Goal: Communication & Community: Answer question/provide support

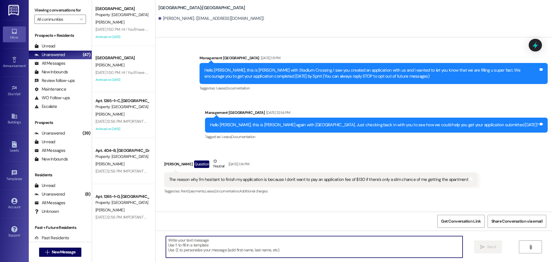
scroll to position [669, 0]
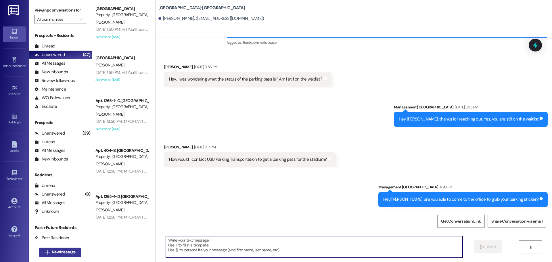
click at [63, 249] on button " New Message" at bounding box center [60, 251] width 43 height 9
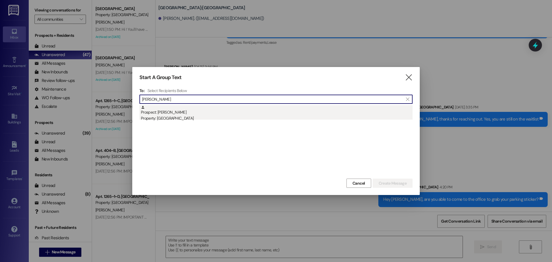
type input "[PERSON_NAME]"
click at [267, 115] on div "Prospect: [PERSON_NAME] Property: [GEOGRAPHIC_DATA]" at bounding box center [277, 113] width 272 height 16
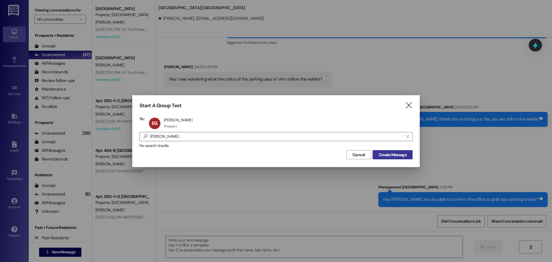
click at [392, 157] on span "Create Message" at bounding box center [393, 155] width 28 height 6
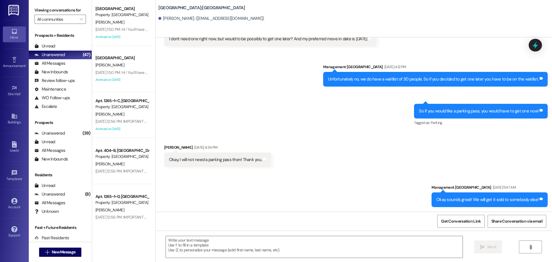
scroll to position [430, 0]
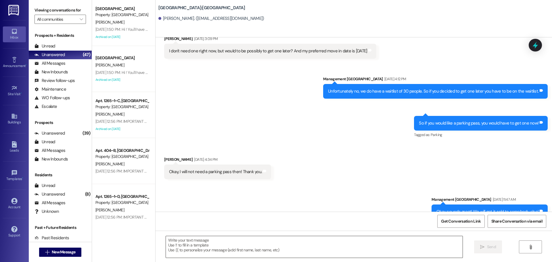
click at [343, 248] on textarea at bounding box center [314, 247] width 297 height 22
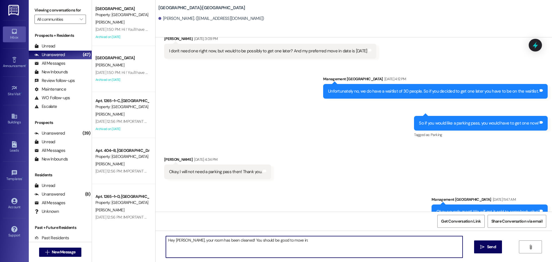
type textarea "Hey [PERSON_NAME], your room has been cleaned! You should be good to move in:)"
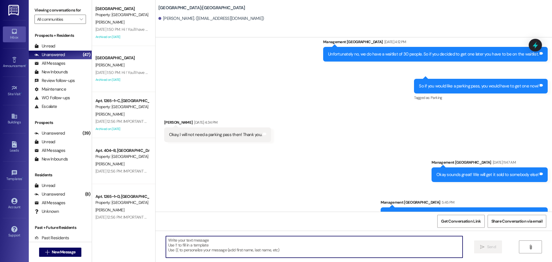
scroll to position [470, 0]
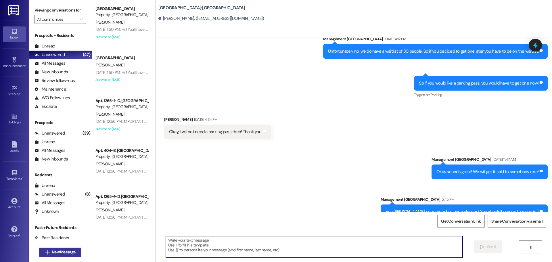
click at [67, 253] on span "New Message" at bounding box center [64, 252] width 24 height 6
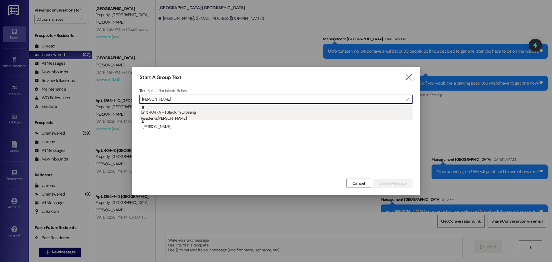
type input "[PERSON_NAME]"
click at [195, 116] on div "Residents: [DEMOGRAPHIC_DATA][PERSON_NAME]" at bounding box center [277, 118] width 272 height 6
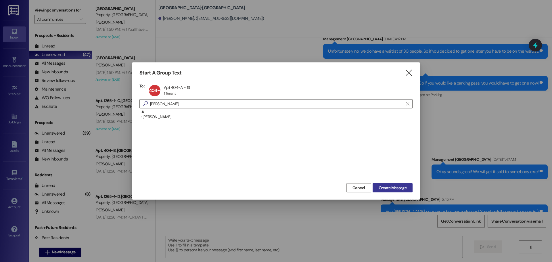
click at [386, 186] on span "Create Message" at bounding box center [393, 188] width 28 height 6
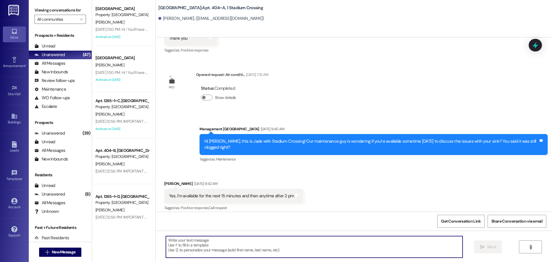
click at [356, 243] on textarea at bounding box center [314, 247] width 297 height 22
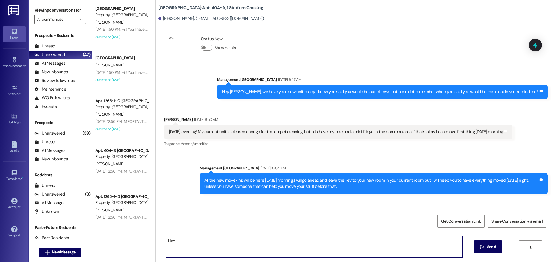
scroll to position [2510, 0]
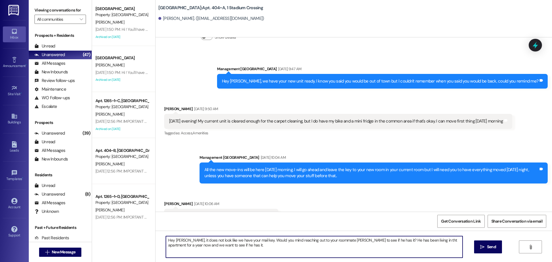
click at [419, 239] on textarea "Hey [PERSON_NAME], it does not look like we have your mail key. Would you mind …" at bounding box center [314, 247] width 297 height 22
click at [258, 245] on textarea "Hey [PERSON_NAME], it does not look like we have your mail key. Would you mind …" at bounding box center [314, 247] width 297 height 22
type textarea "Hey [PERSON_NAME], it does not look like we have your mail key. Would you mind …"
click at [489, 249] on span "Send" at bounding box center [491, 247] width 9 height 6
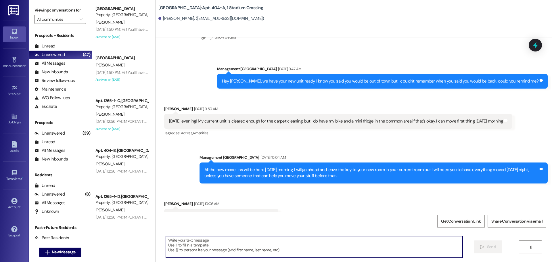
click at [359, 243] on textarea at bounding box center [314, 247] width 297 height 22
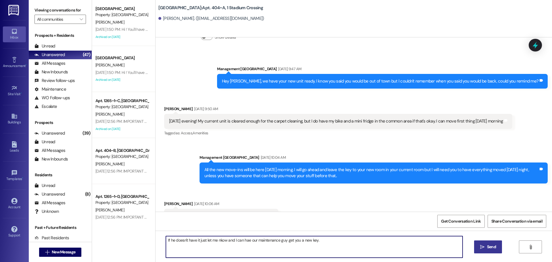
click at [220, 239] on textarea "If he doesn't have it just let me nkow and I can hae our maintenance guy get yo…" at bounding box center [314, 247] width 297 height 22
click at [245, 238] on textarea "If he doesn't have it just let me know and I can hae our maintenance guy get yo…" at bounding box center [314, 247] width 297 height 22
type textarea "If he doesn't have it just let me know and I can have our maintenance guy get y…"
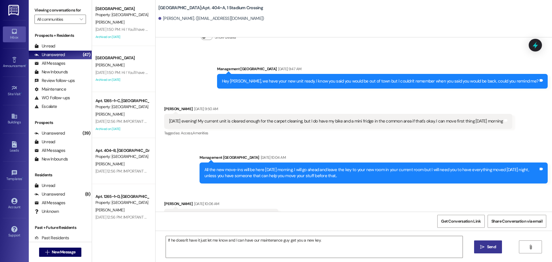
click at [492, 246] on span "Send" at bounding box center [491, 247] width 9 height 6
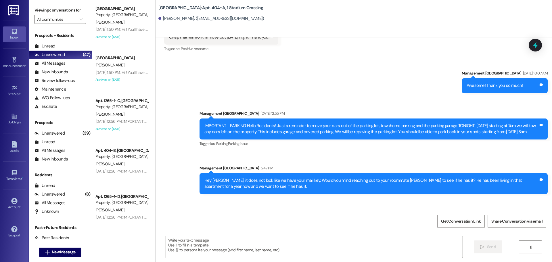
scroll to position [2691, 0]
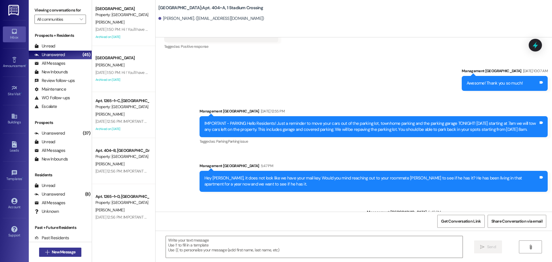
click at [63, 253] on span "New Message" at bounding box center [64, 252] width 24 height 6
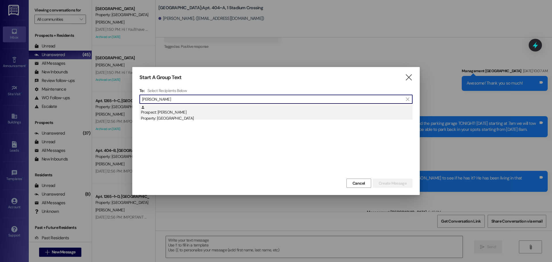
type input "[PERSON_NAME]"
click at [188, 114] on div "Prospect: [PERSON_NAME] Property: [GEOGRAPHIC_DATA]" at bounding box center [277, 113] width 272 height 16
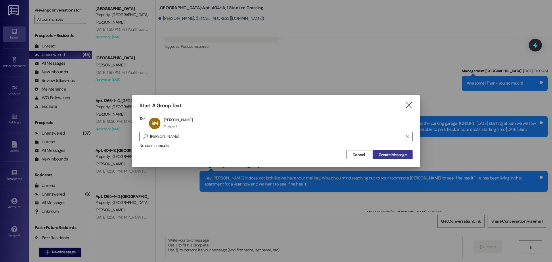
click at [396, 152] on span "Create Message" at bounding box center [393, 155] width 28 height 6
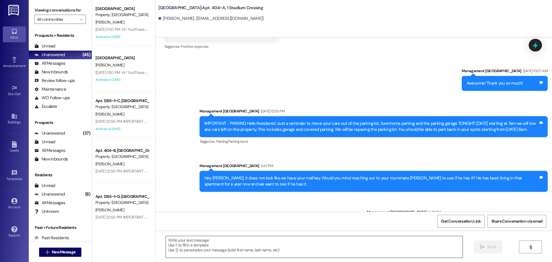
scroll to position [0, 0]
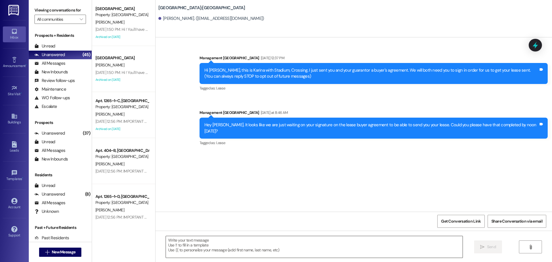
click at [368, 239] on textarea at bounding box center [314, 247] width 297 height 22
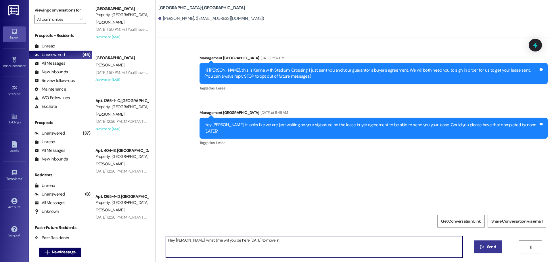
type textarea "Hey [PERSON_NAME], what time will you be here [DATE] to move in?"
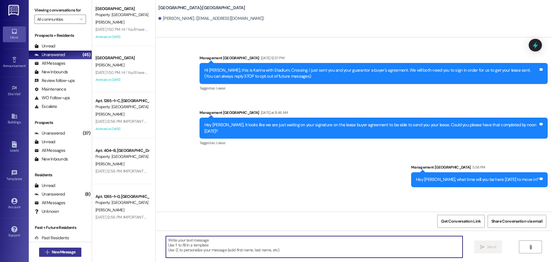
click at [67, 253] on span "New Message" at bounding box center [64, 252] width 24 height 6
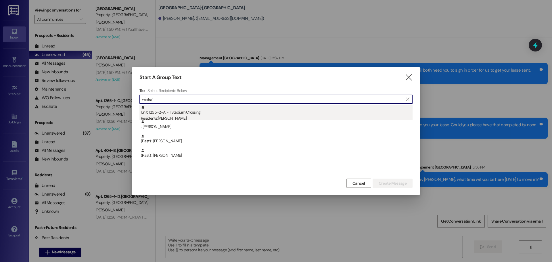
type input "winter"
click at [210, 110] on div "Unit: 1255~2~A - 1 Stadium Crossing Residents: [PERSON_NAME]" at bounding box center [277, 113] width 272 height 16
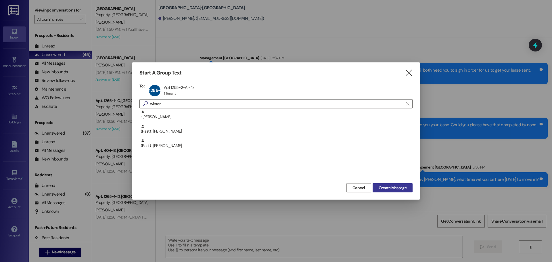
click at [396, 191] on button "Create Message" at bounding box center [392, 187] width 40 height 9
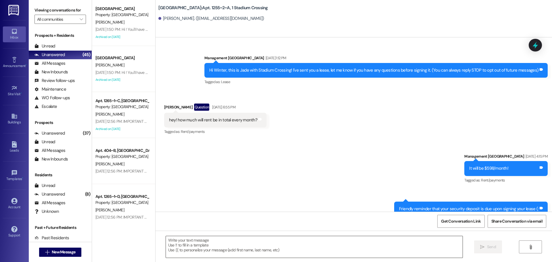
click at [365, 255] on textarea at bounding box center [314, 247] width 297 height 22
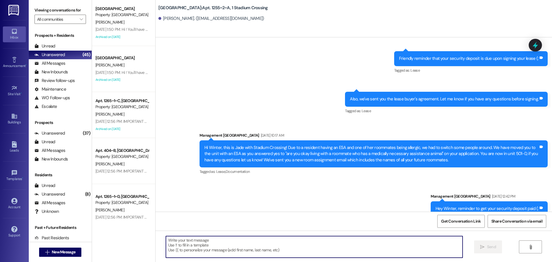
scroll to position [5186, 0]
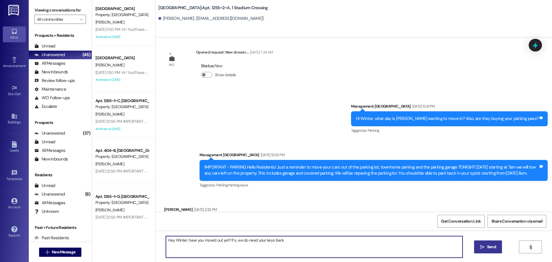
type textarea "Hey Winter, have you moved out yet? If s, we do need your keys back."
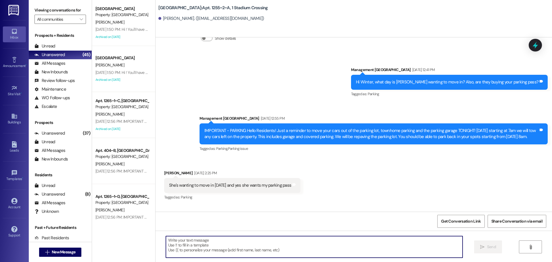
scroll to position [5226, 0]
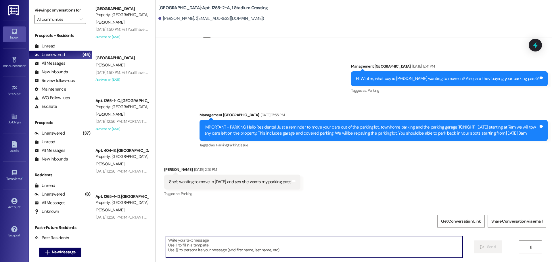
click at [376, 236] on textarea at bounding box center [314, 247] width 297 height 22
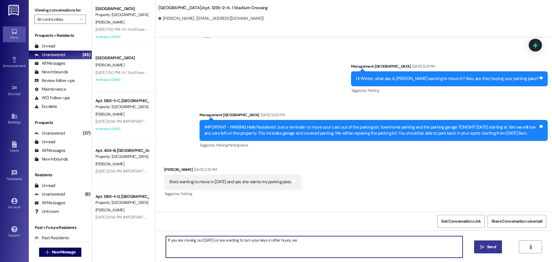
click at [283, 239] on textarea "If you are moving out [DATE] or are wanting to turn your keys in after hours, we" at bounding box center [314, 247] width 297 height 22
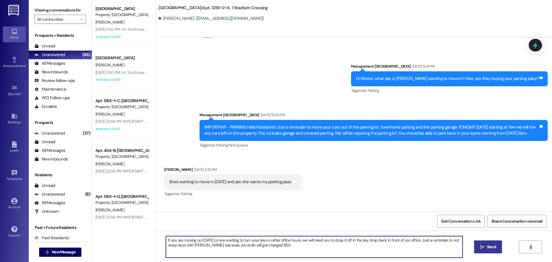
click at [382, 239] on textarea "If you are moving out [DATE] or are wanting to turn your keys in after office h…" at bounding box center [314, 247] width 297 height 22
click at [279, 248] on textarea "If you are moving out [DATE] or are wanting to turn your keys in after office h…" at bounding box center [314, 247] width 297 height 22
type textarea "If you are moving out [DATE] or are wanting to turn your keys in after office h…"
click at [494, 246] on span "Send" at bounding box center [491, 247] width 9 height 6
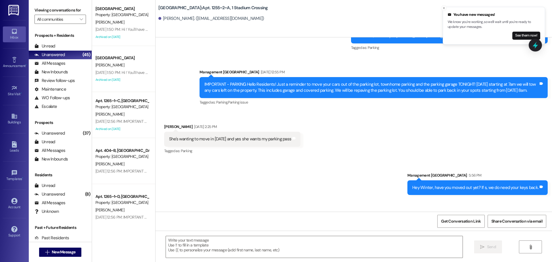
scroll to position [5272, 0]
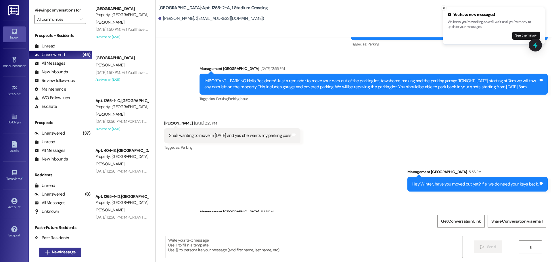
click at [57, 249] on span "New Message" at bounding box center [64, 252] width 24 height 6
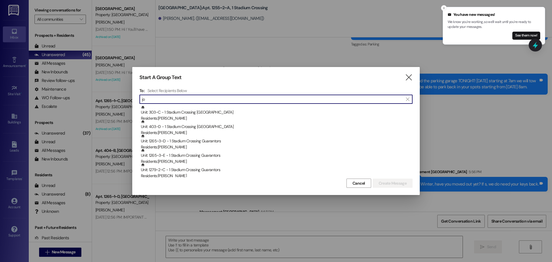
type input "j"
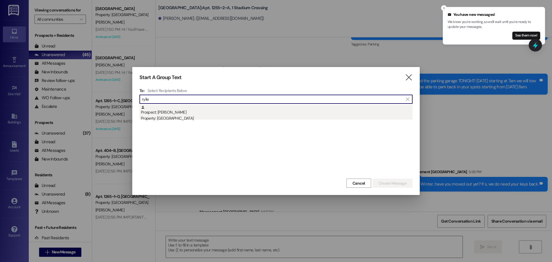
type input "rylie"
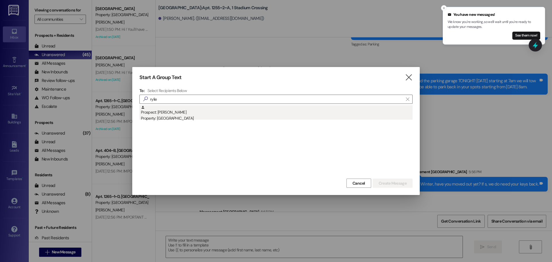
click at [219, 112] on div "Prospect: [PERSON_NAME] Property: [GEOGRAPHIC_DATA]" at bounding box center [277, 113] width 272 height 16
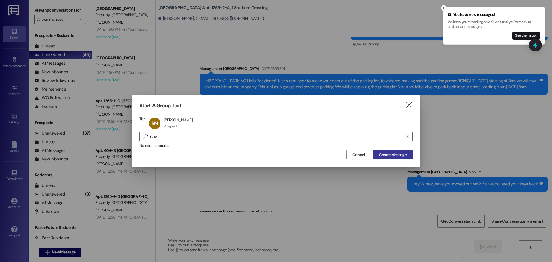
click at [401, 158] on button "Create Message" at bounding box center [392, 154] width 40 height 9
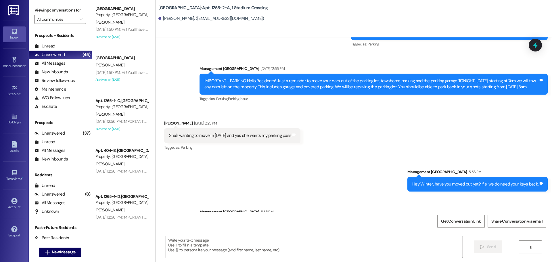
click at [374, 241] on textarea at bounding box center [314, 247] width 297 height 22
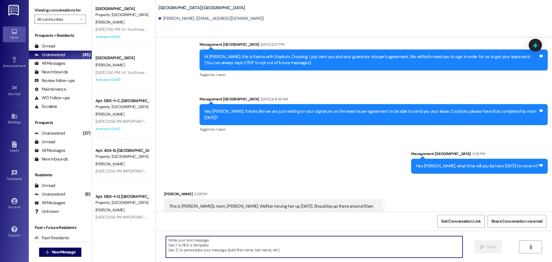
scroll to position [14, 0]
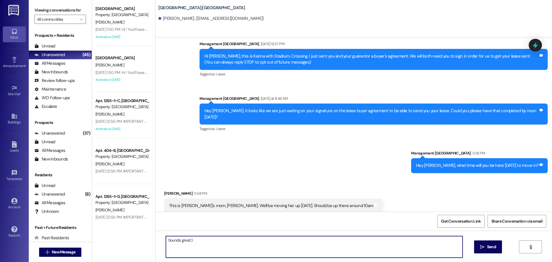
type textarea "Sounds great:)"
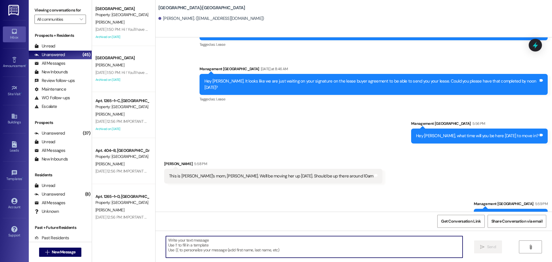
scroll to position [54, 0]
